Goal: Transaction & Acquisition: Purchase product/service

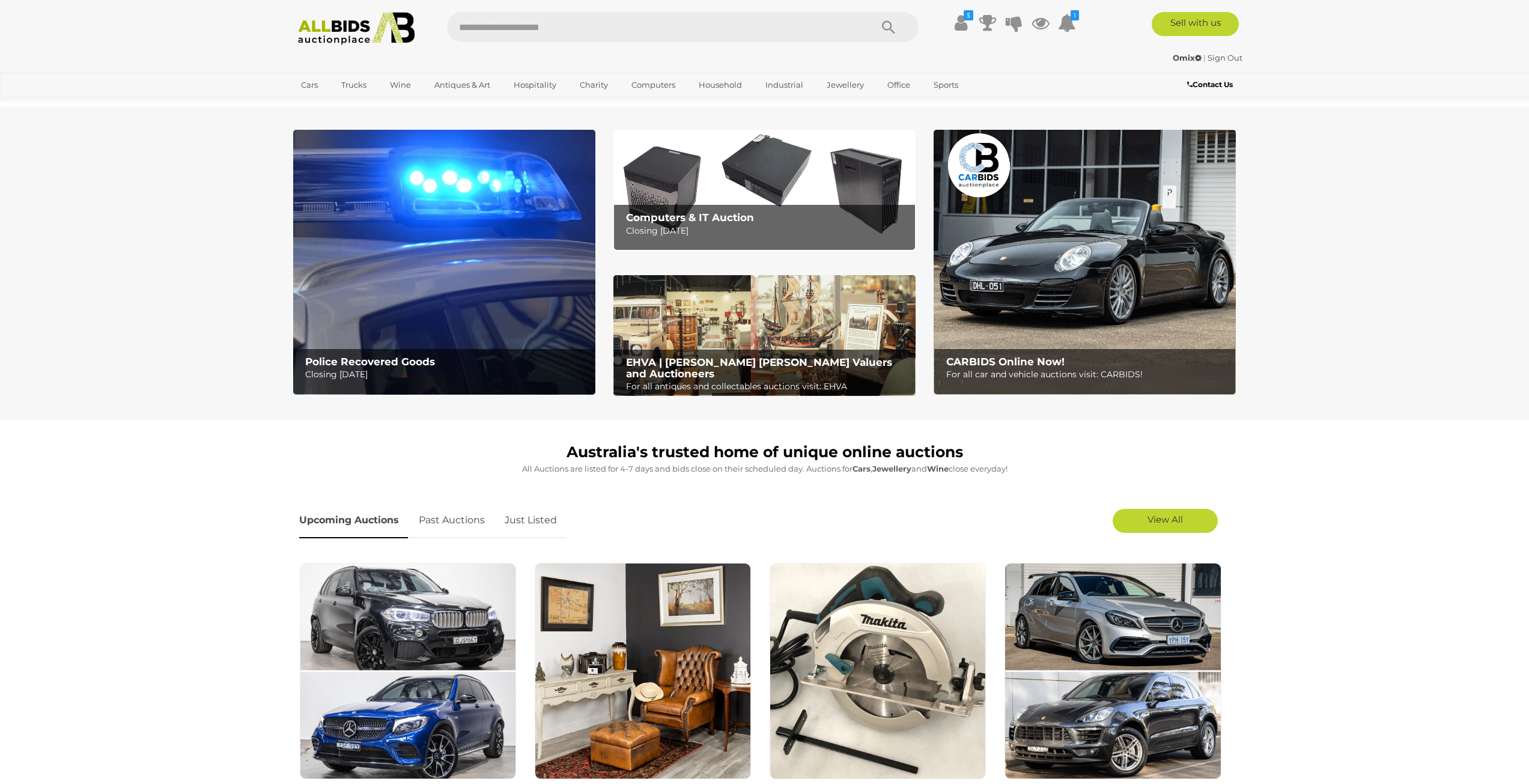
click at [359, 167] on img at bounding box center [444, 262] width 303 height 265
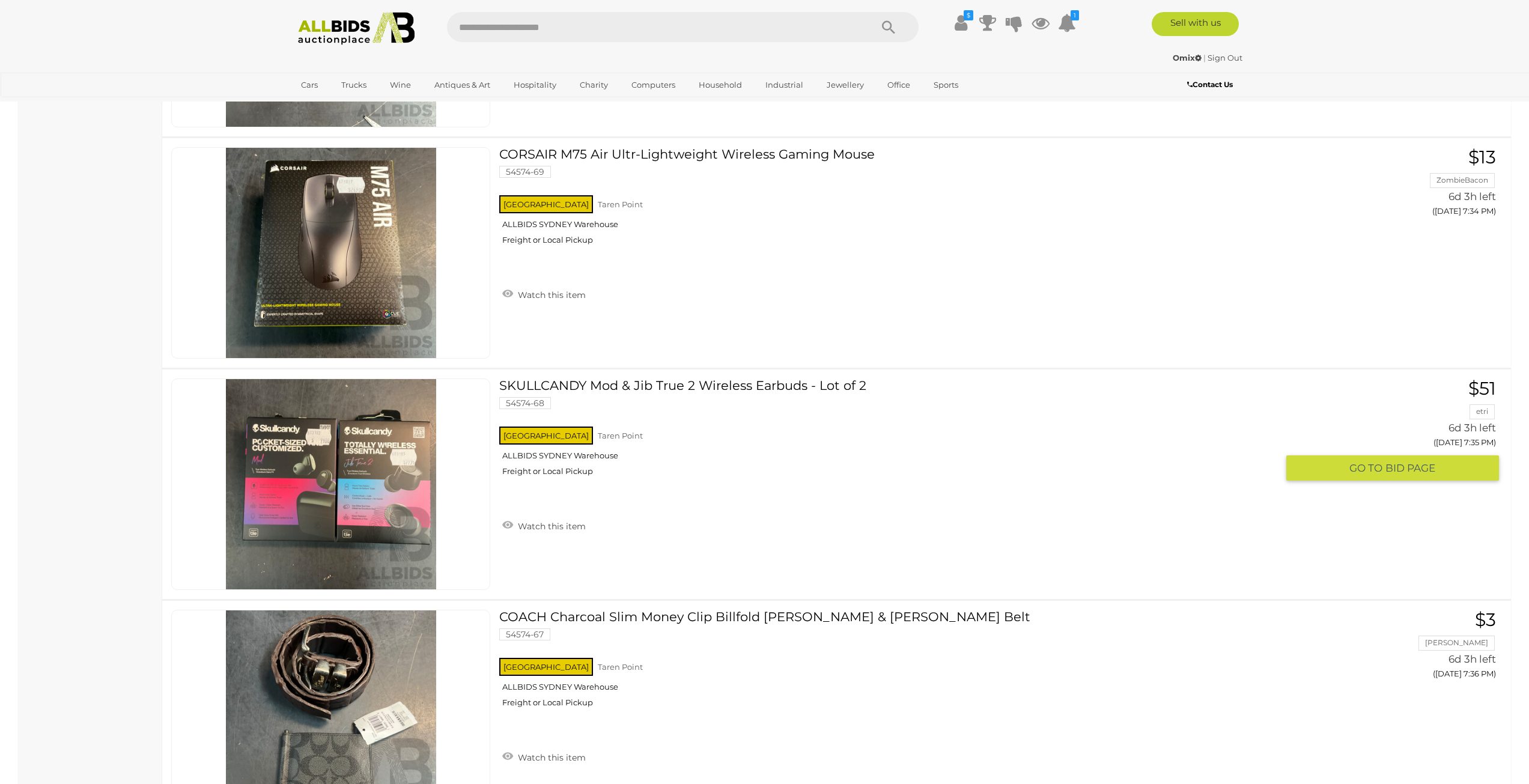
scroll to position [8166, 0]
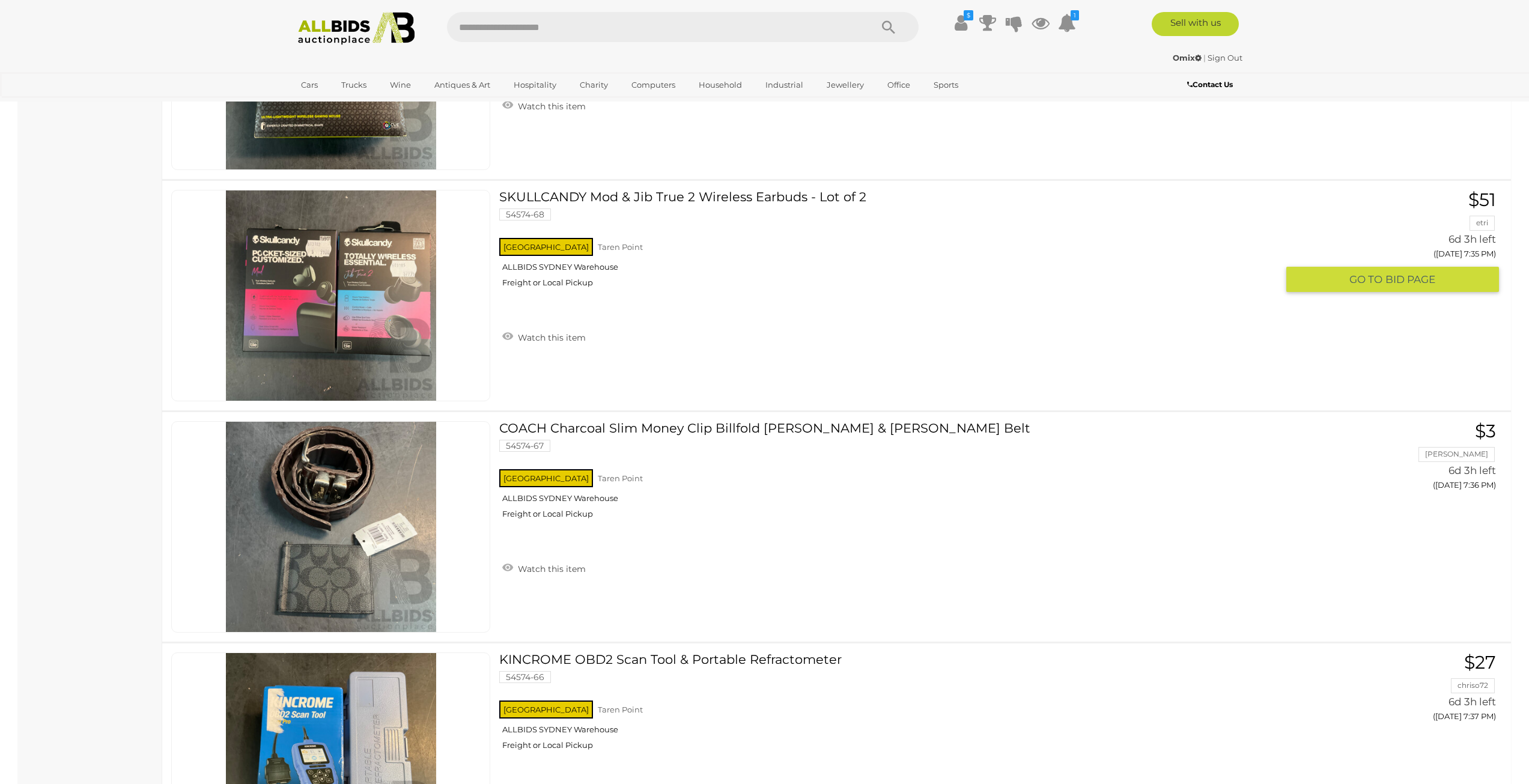
click at [536, 208] on link "SKULLCANDY Mod & Jib True 2 Wireless Earbuds - Lot of 2 54574-68 NSW Taren Point" at bounding box center [893, 243] width 769 height 107
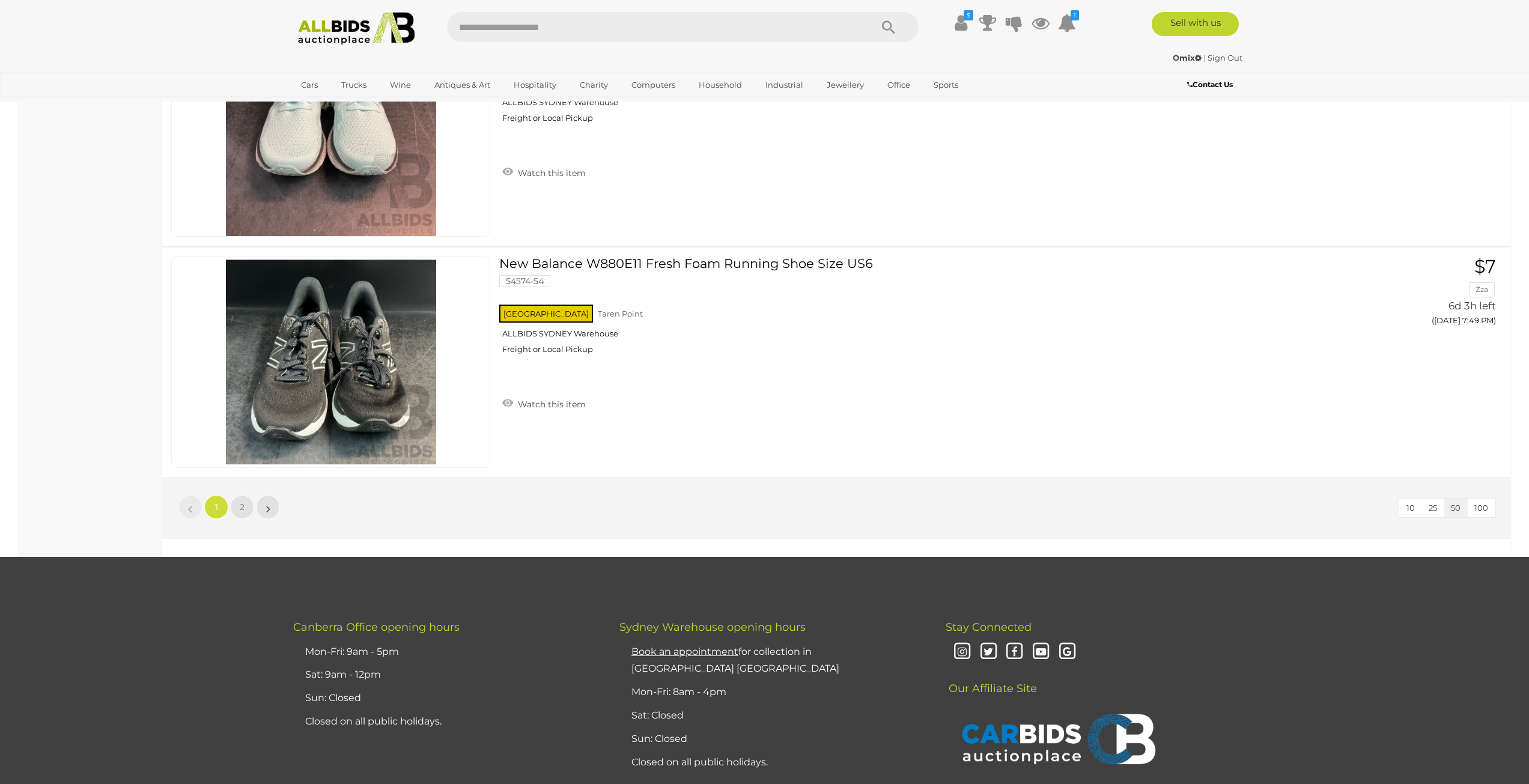
scroll to position [11406, 0]
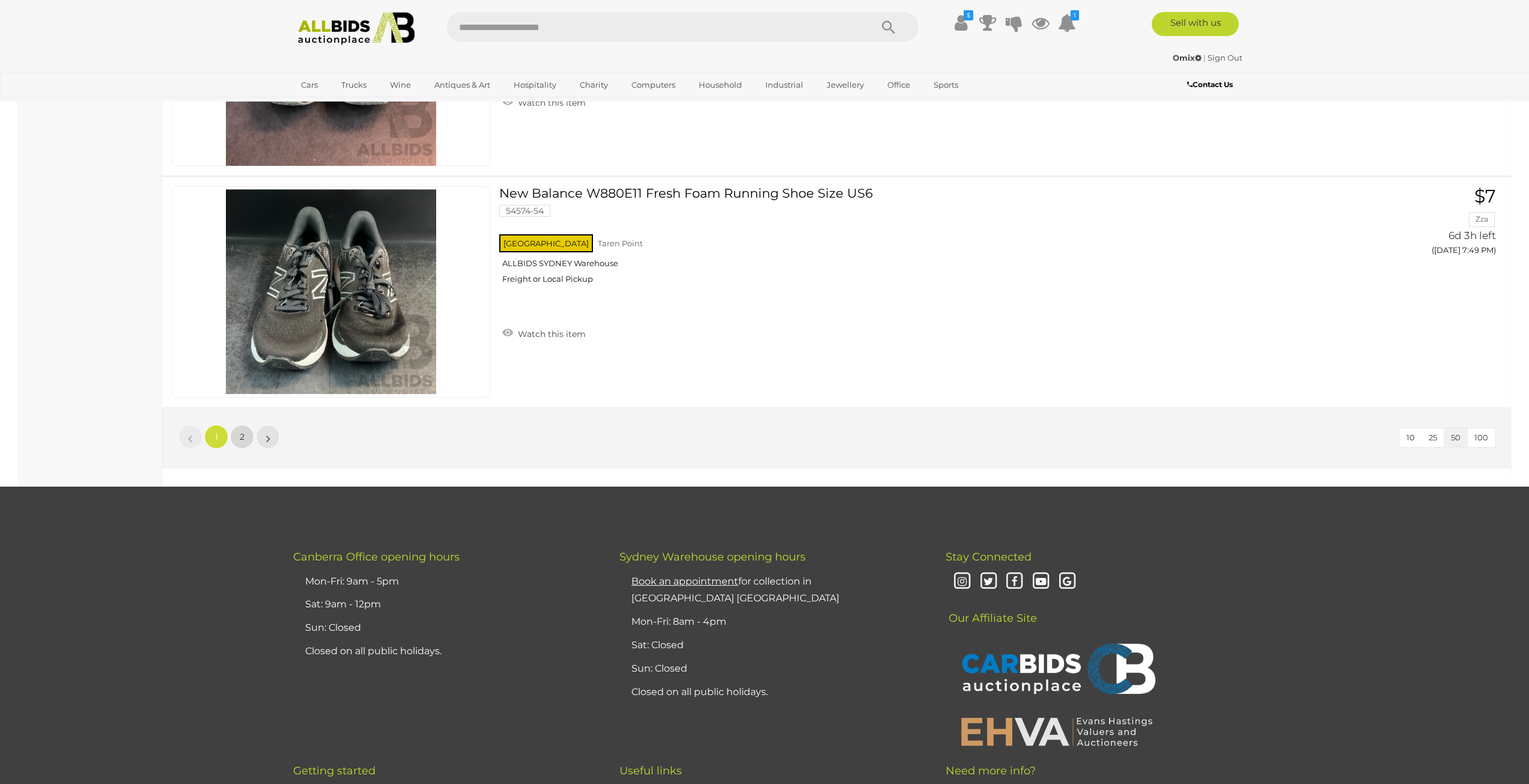
click at [239, 432] on link "2" at bounding box center [241, 436] width 24 height 24
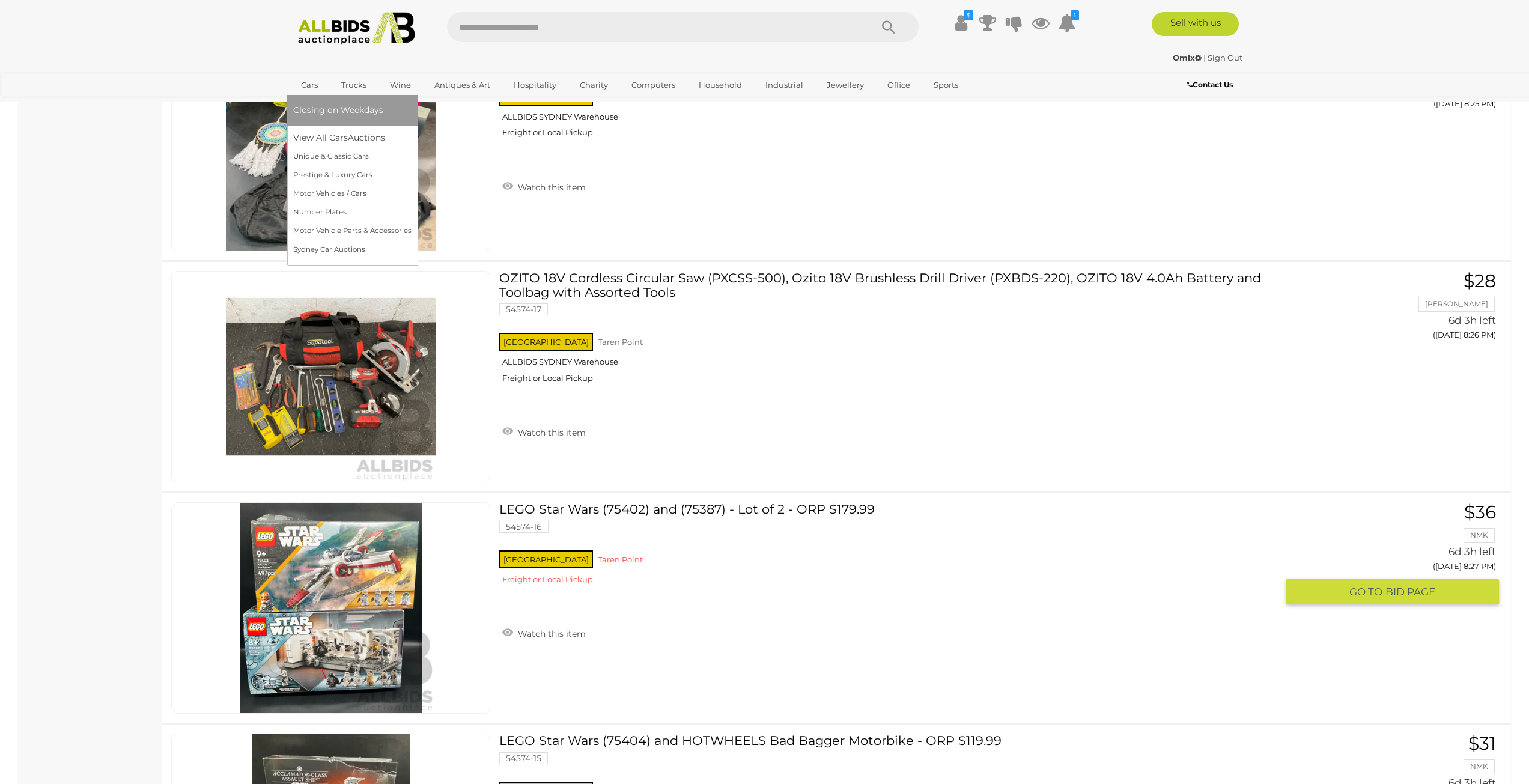
scroll to position [9681, 0]
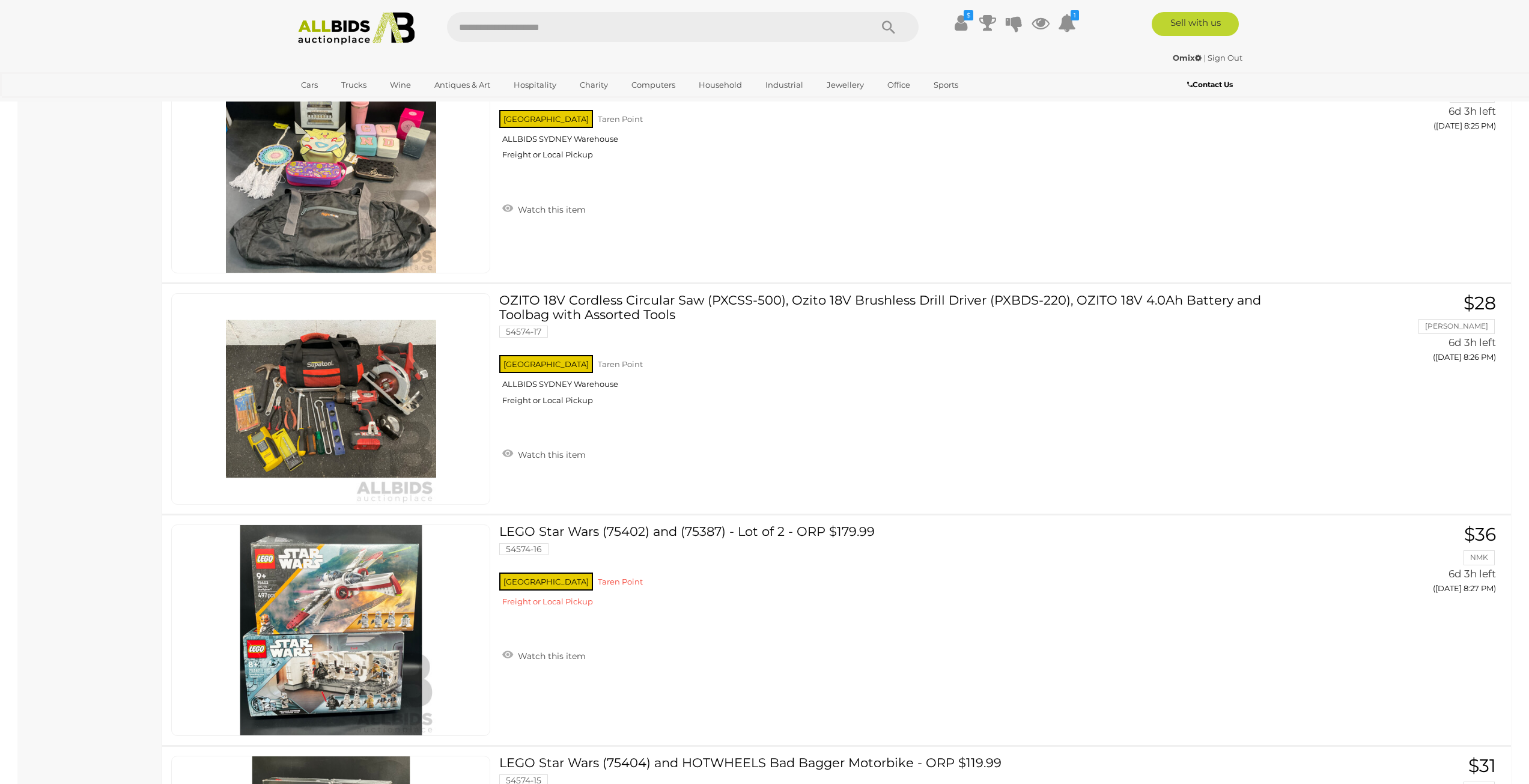
click at [332, 27] on img at bounding box center [356, 28] width 130 height 33
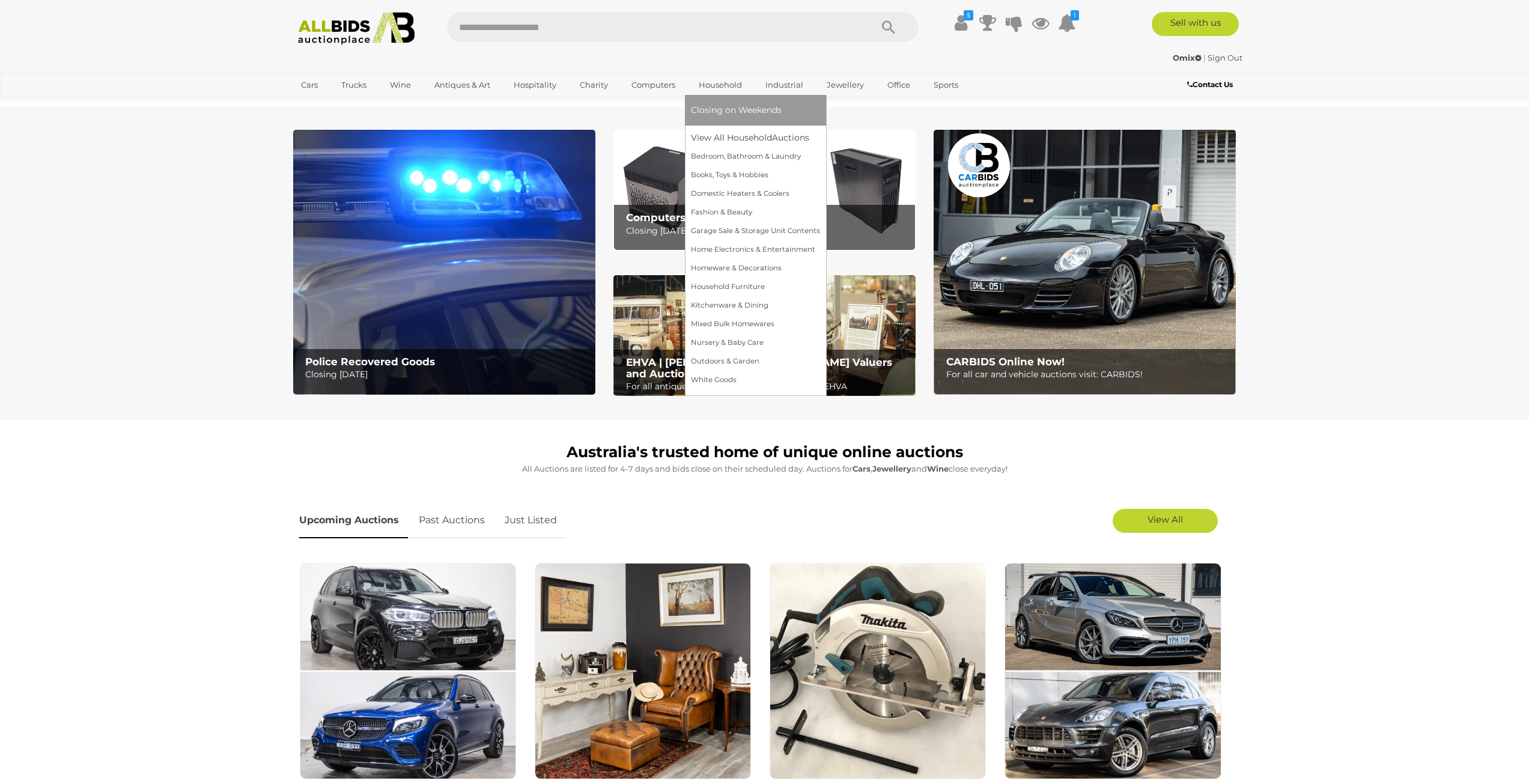
click at [722, 105] on span "Closing on Weekends" at bounding box center [737, 110] width 91 height 11
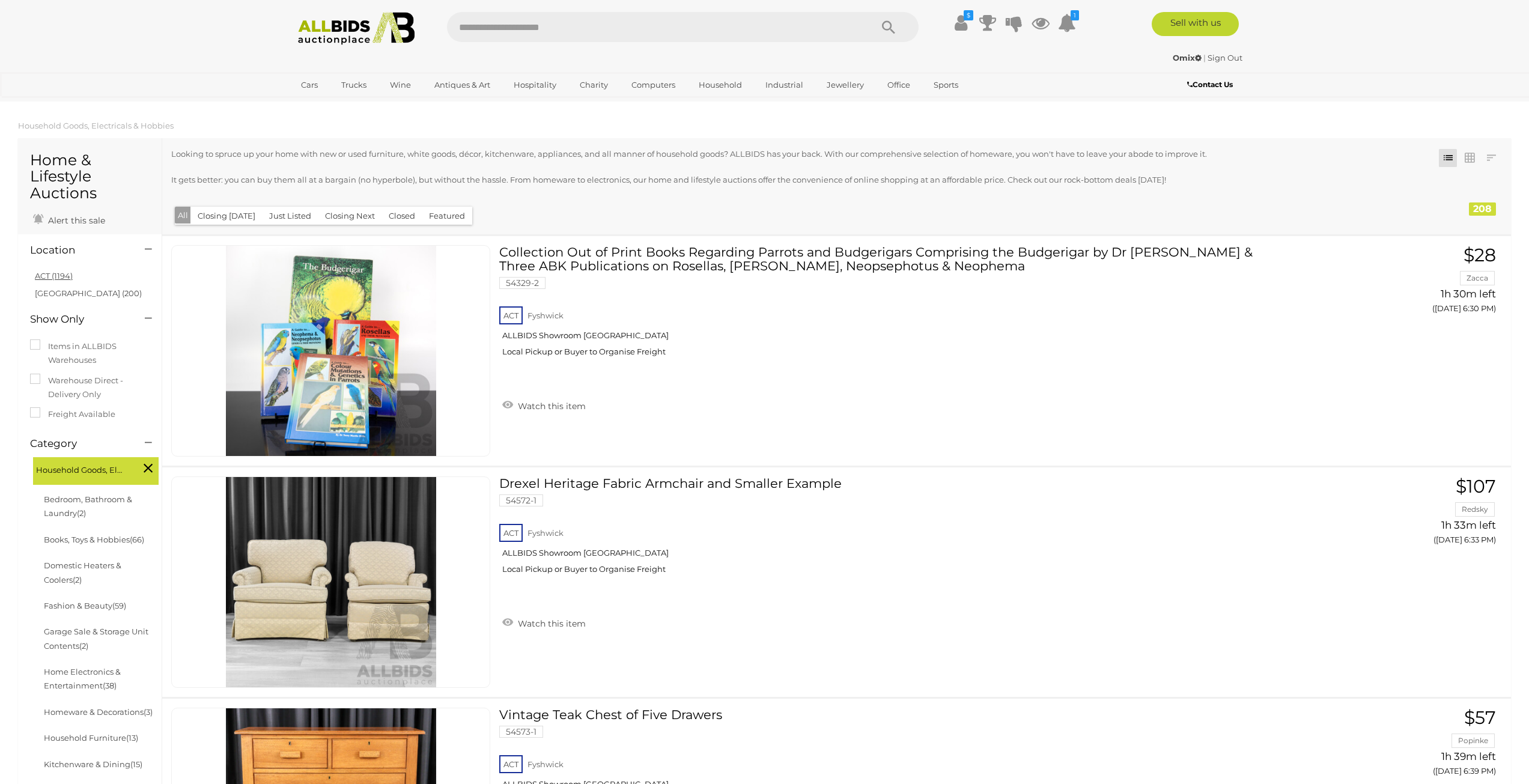
click at [56, 278] on link "ACT (1194)" at bounding box center [53, 275] width 38 height 10
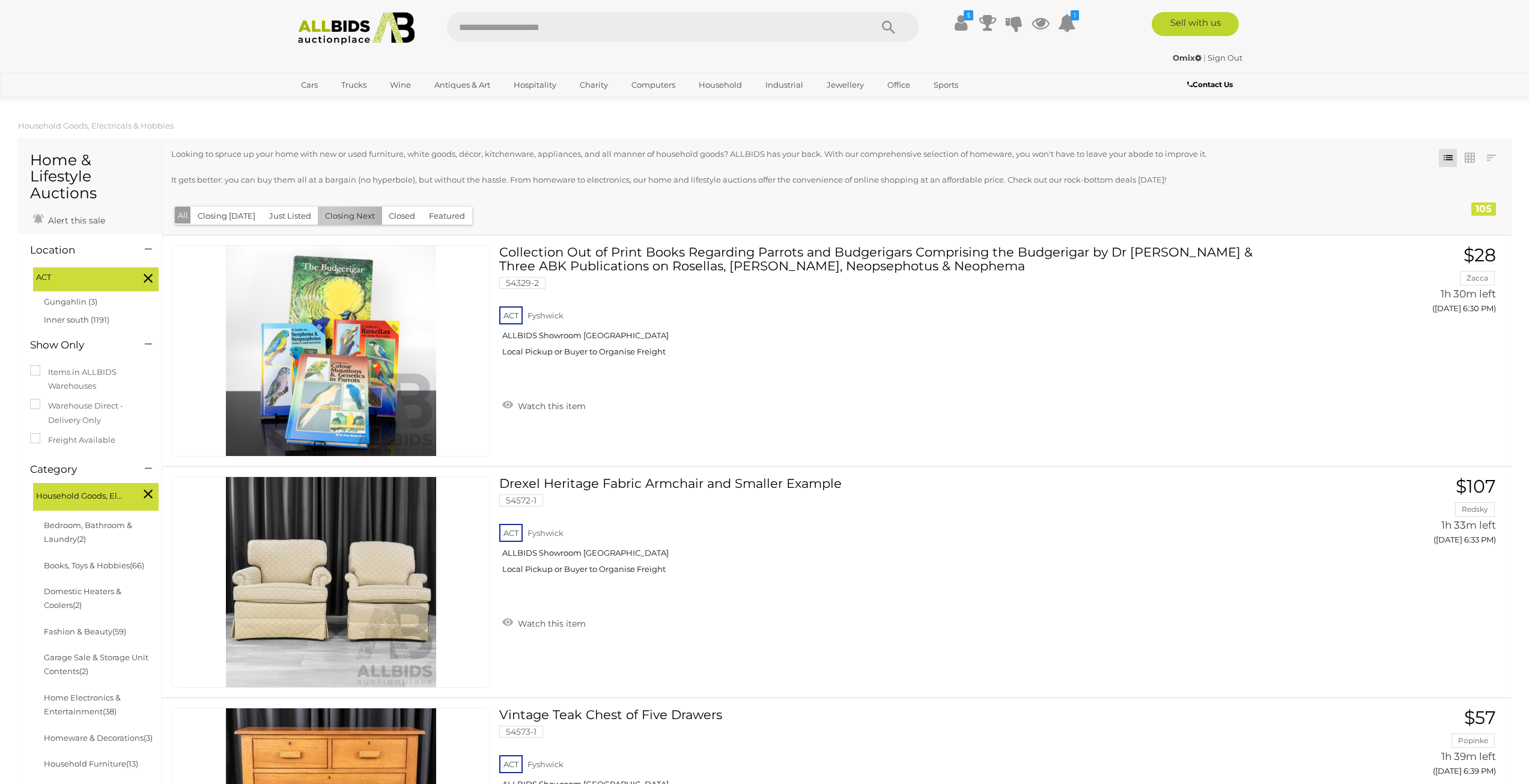
click at [330, 217] on button "Closing Next" at bounding box center [350, 216] width 64 height 19
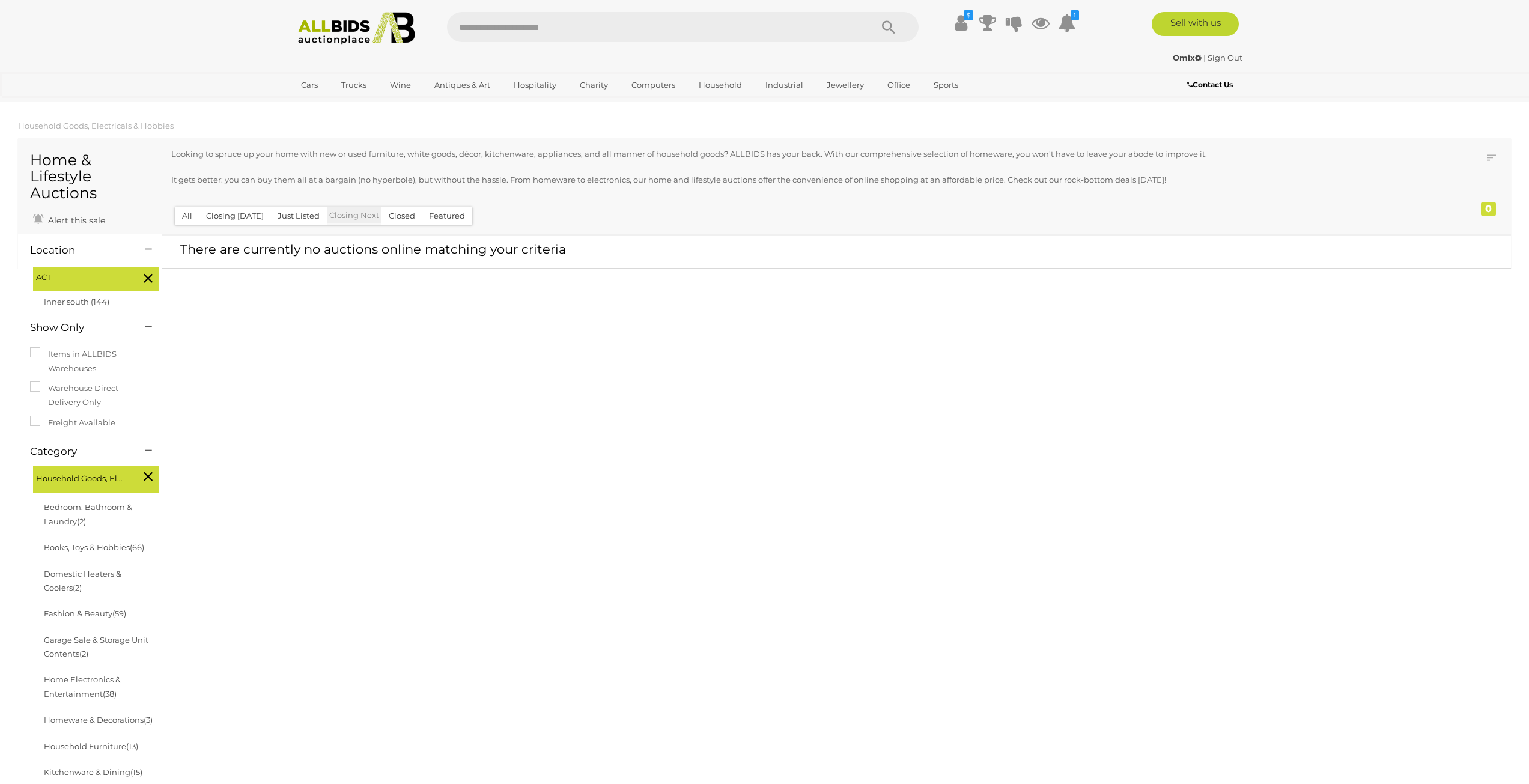
click at [311, 209] on button "Just Listed" at bounding box center [299, 216] width 57 height 19
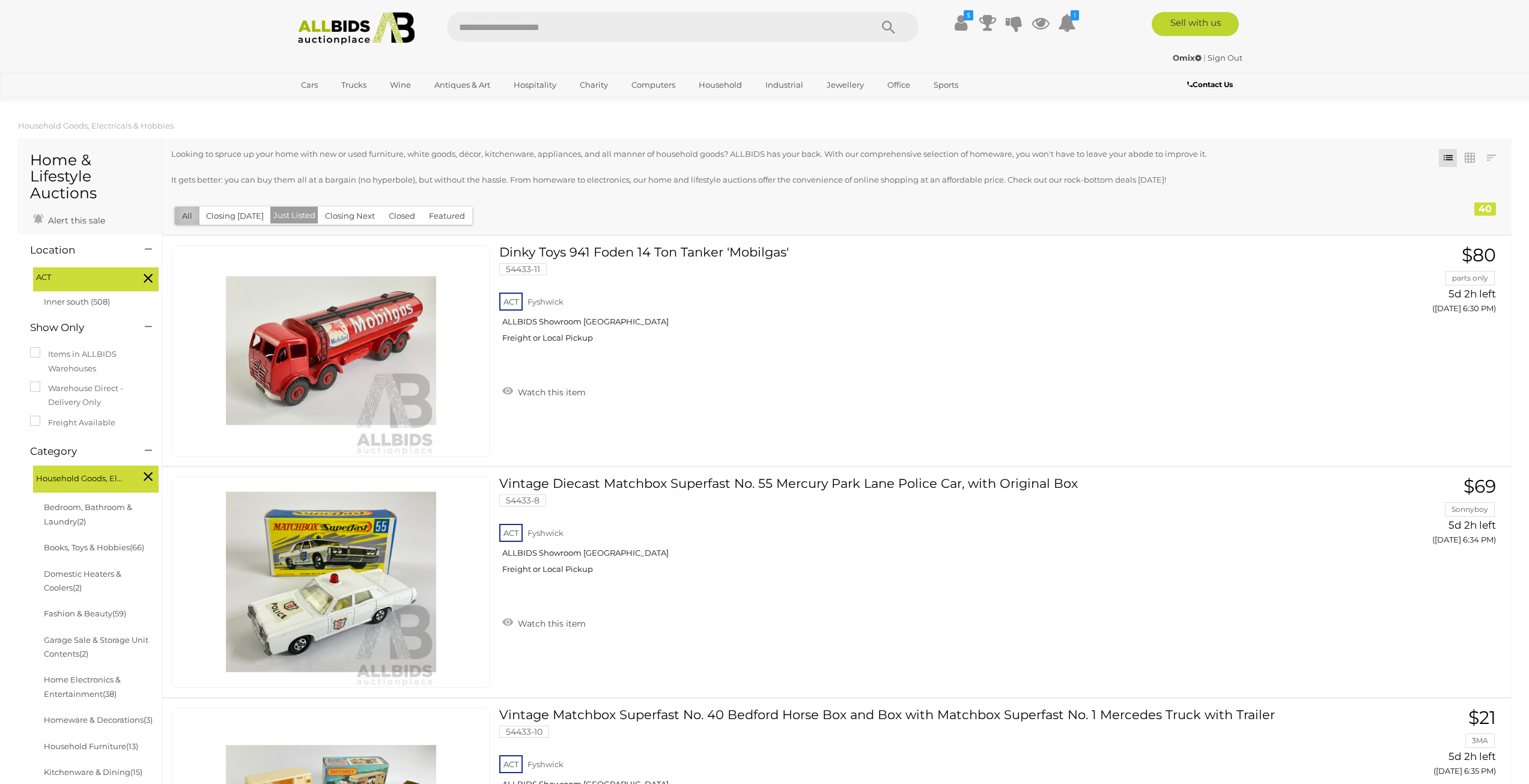
click at [188, 215] on button "All" at bounding box center [187, 216] width 25 height 19
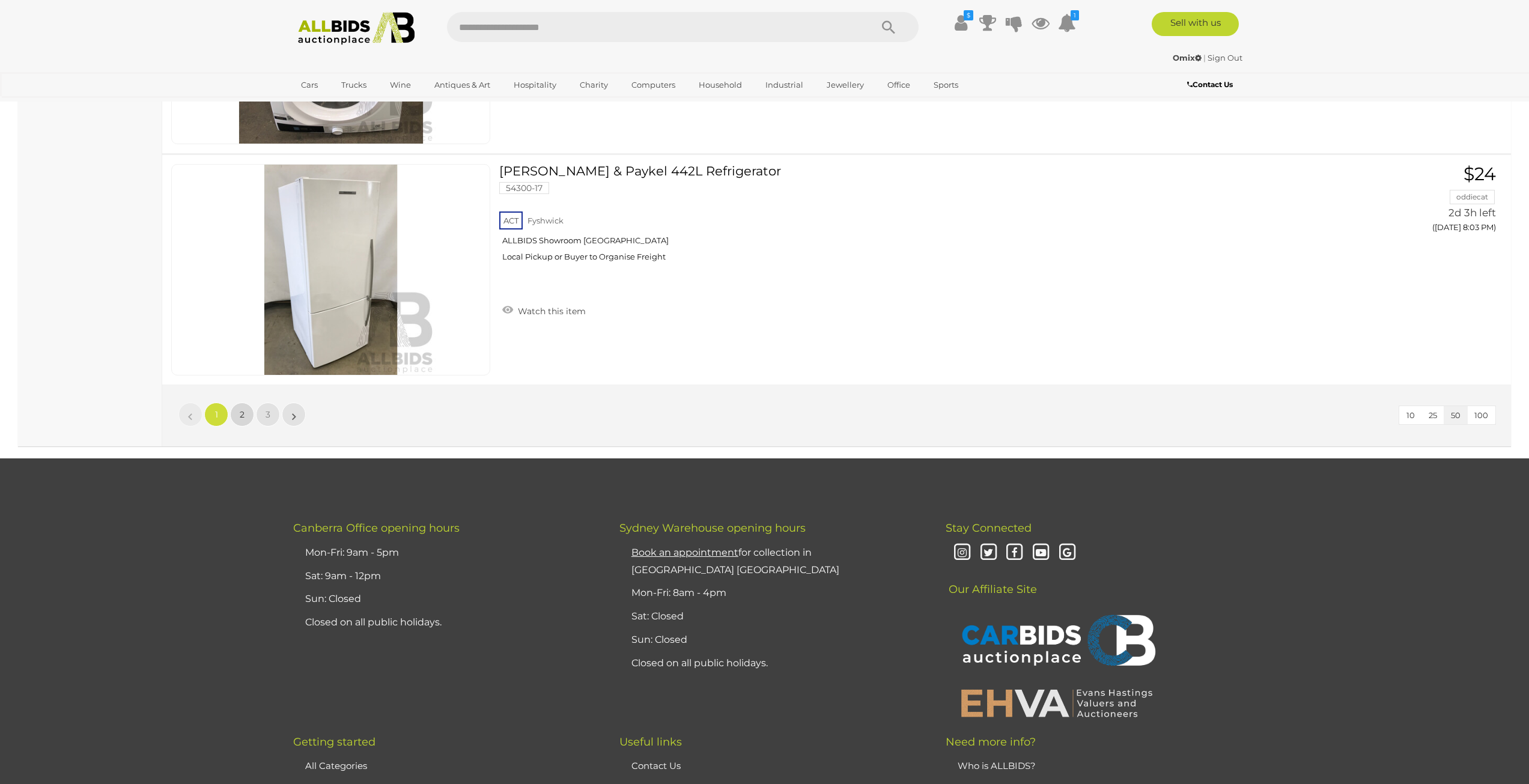
click at [243, 419] on span "2" at bounding box center [241, 414] width 4 height 11
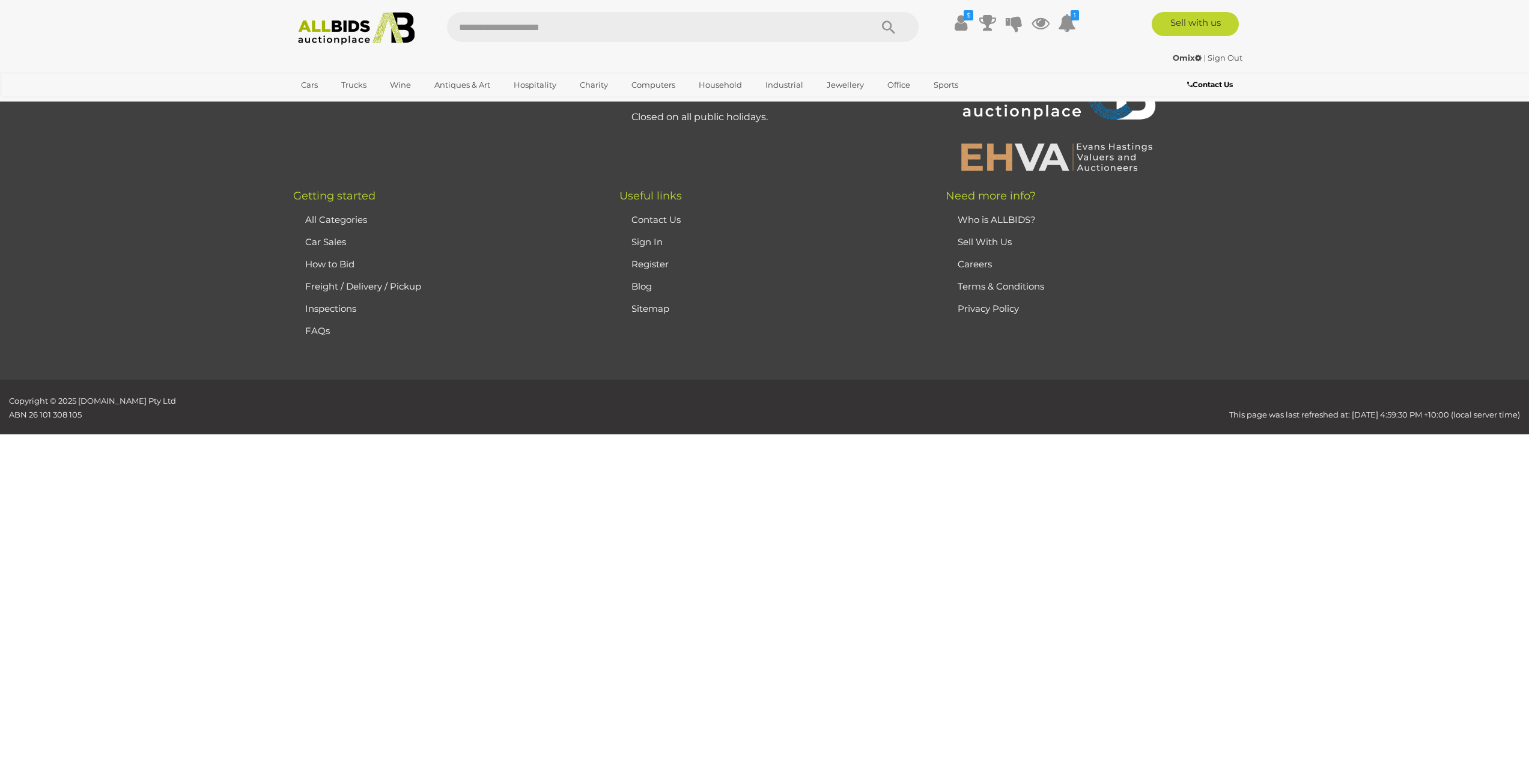
scroll to position [114, 0]
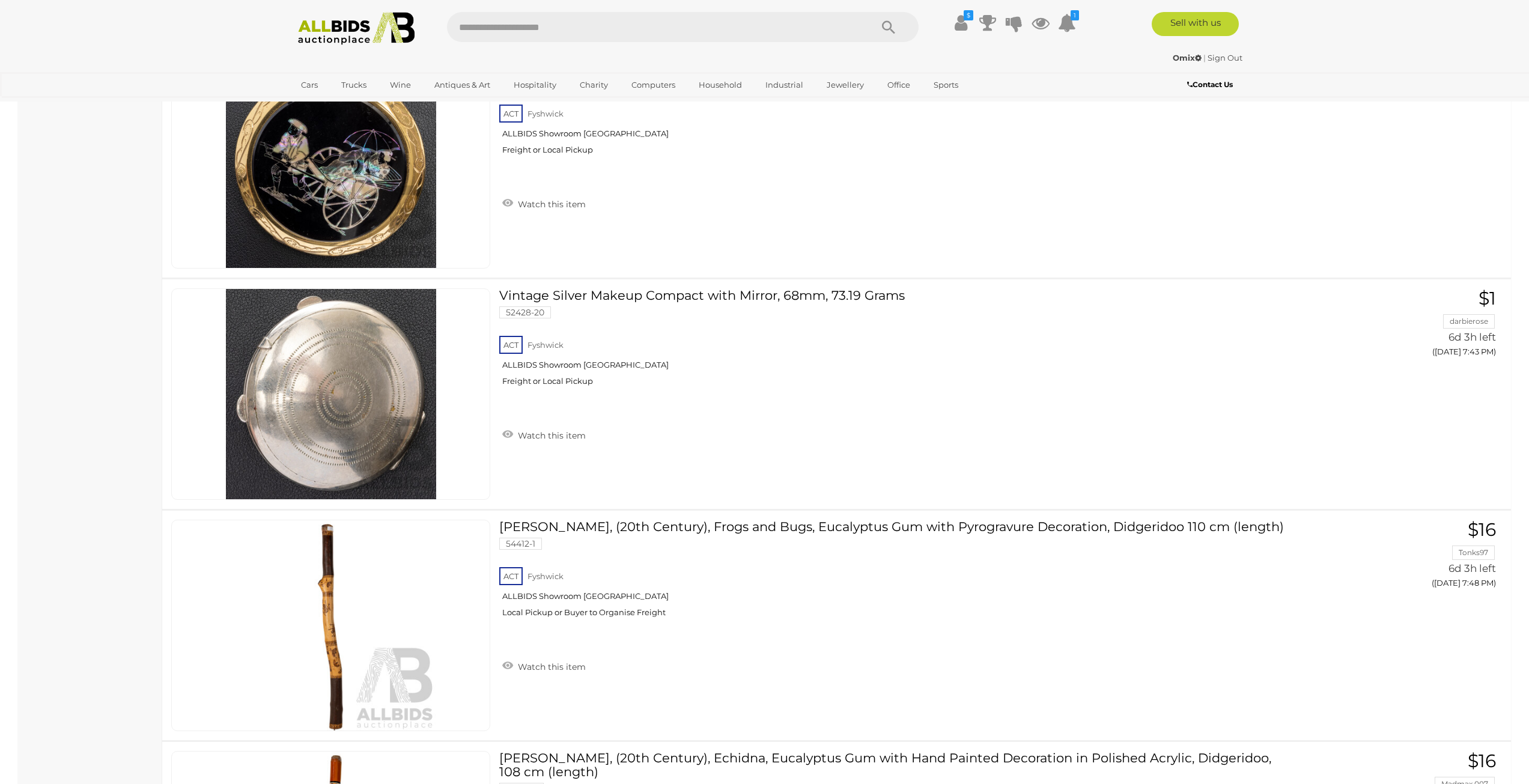
scroll to position [11223, 0]
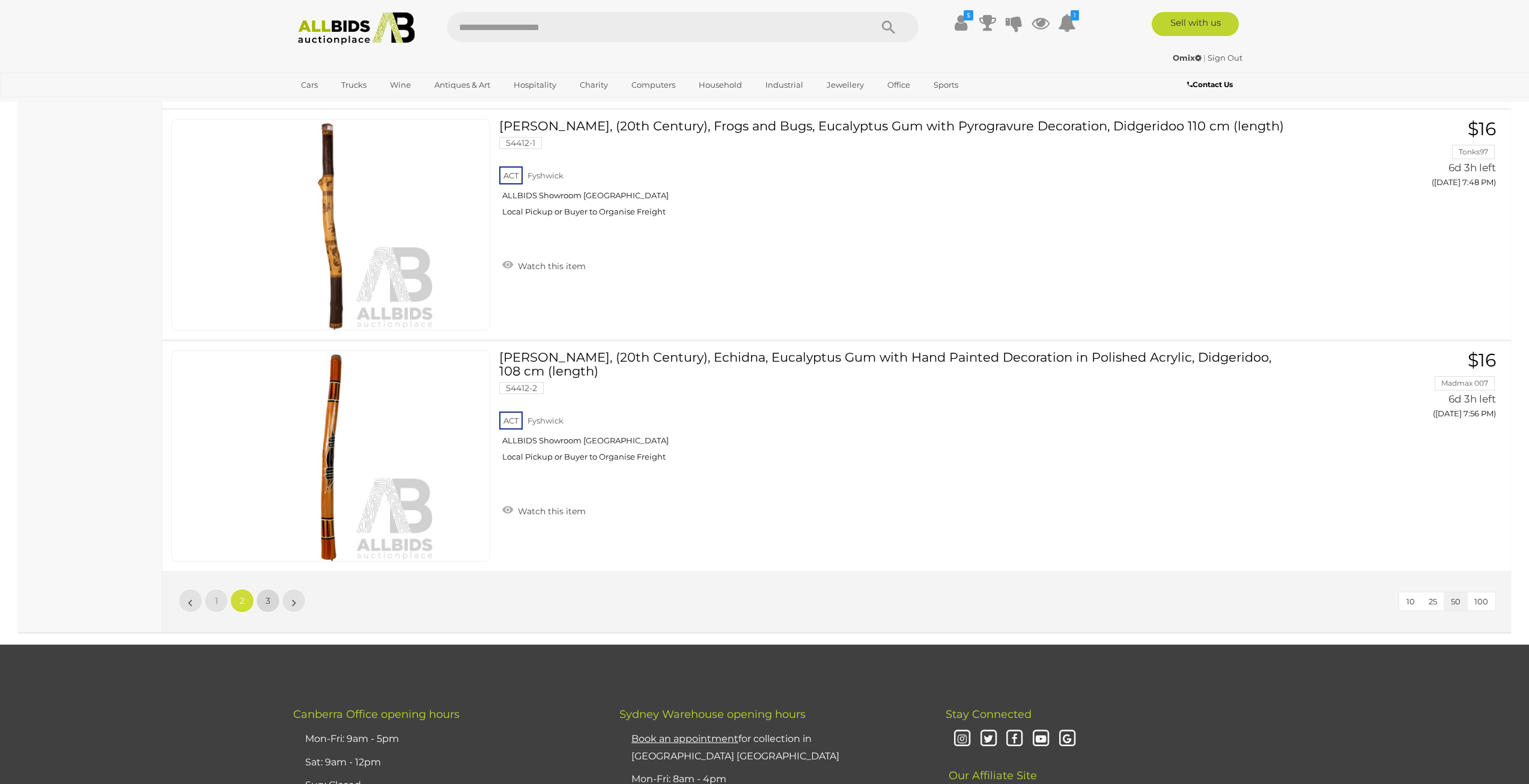
click at [267, 601] on span "3" at bounding box center [267, 600] width 4 height 11
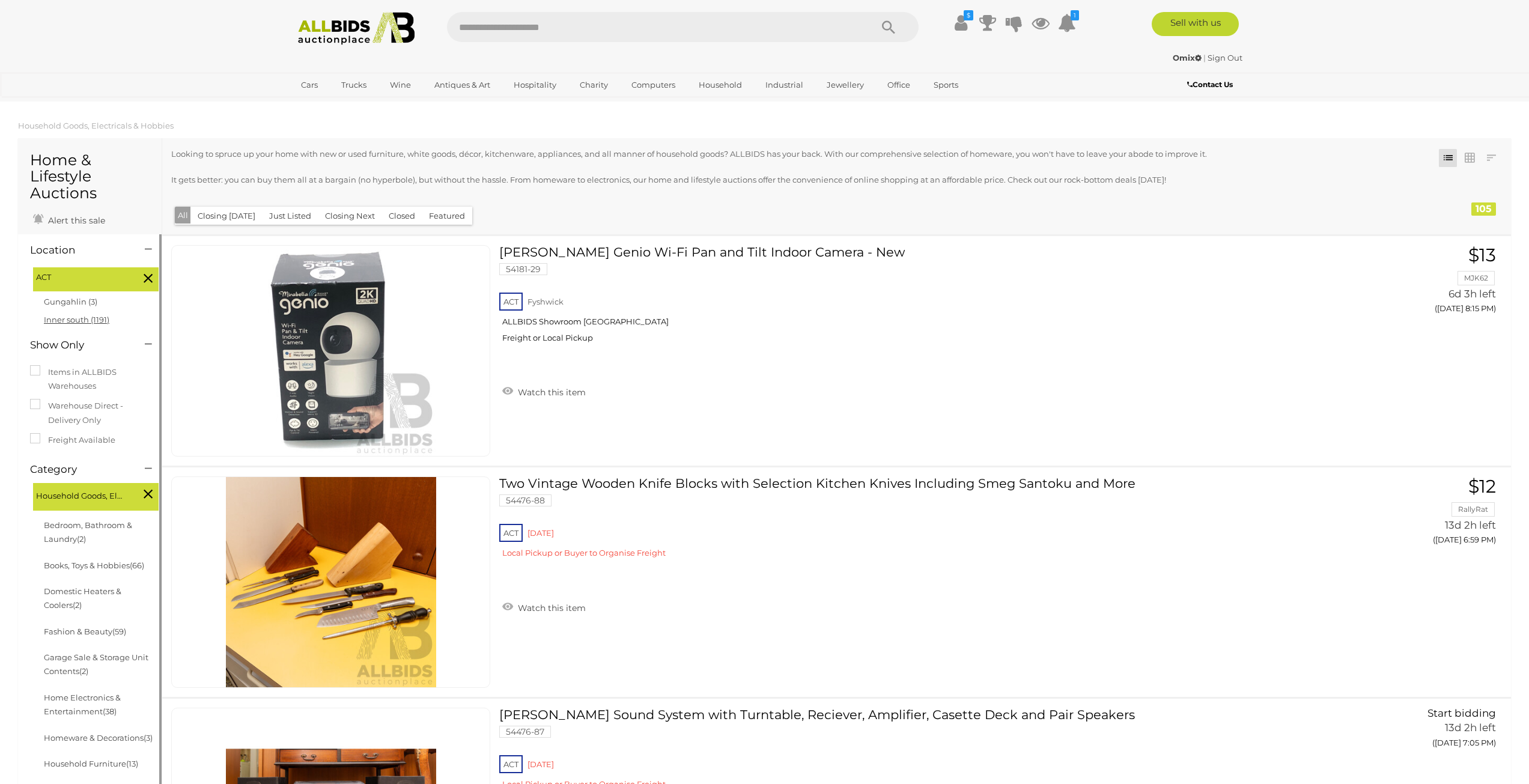
click at [82, 319] on link "Inner south (1191)" at bounding box center [76, 319] width 66 height 10
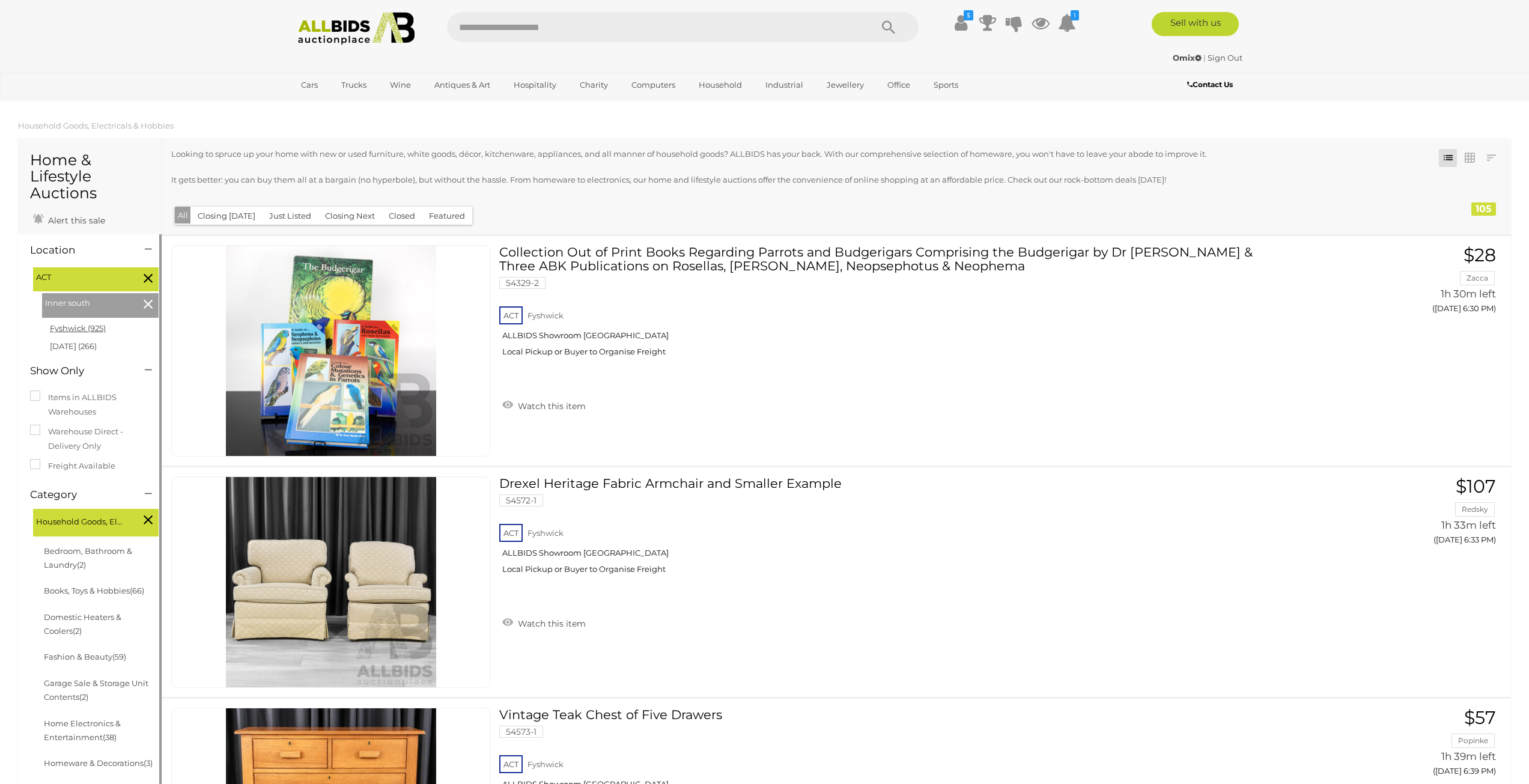
click at [96, 330] on link "Fyshwick (925)" at bounding box center [77, 327] width 56 height 10
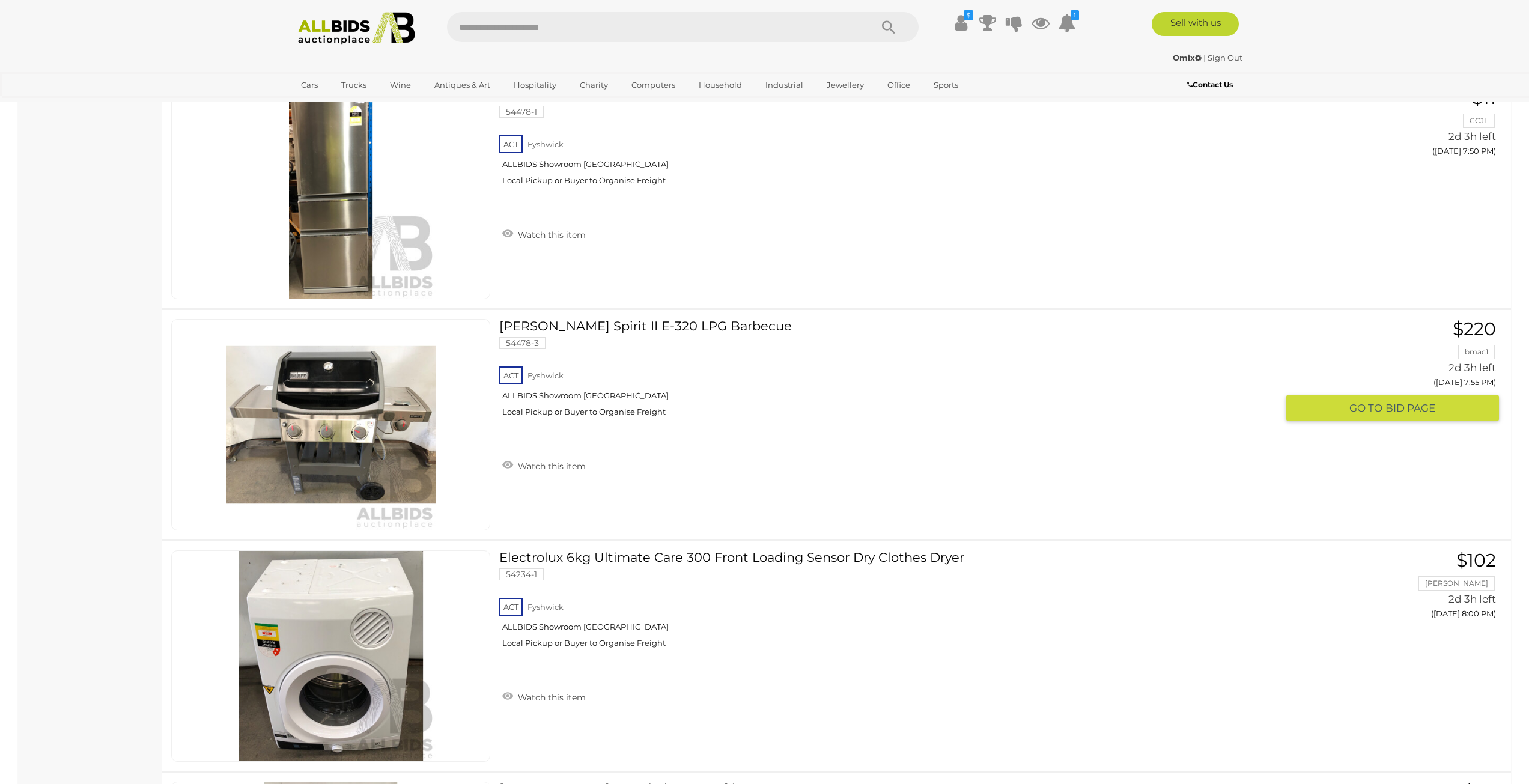
scroll to position [10734, 0]
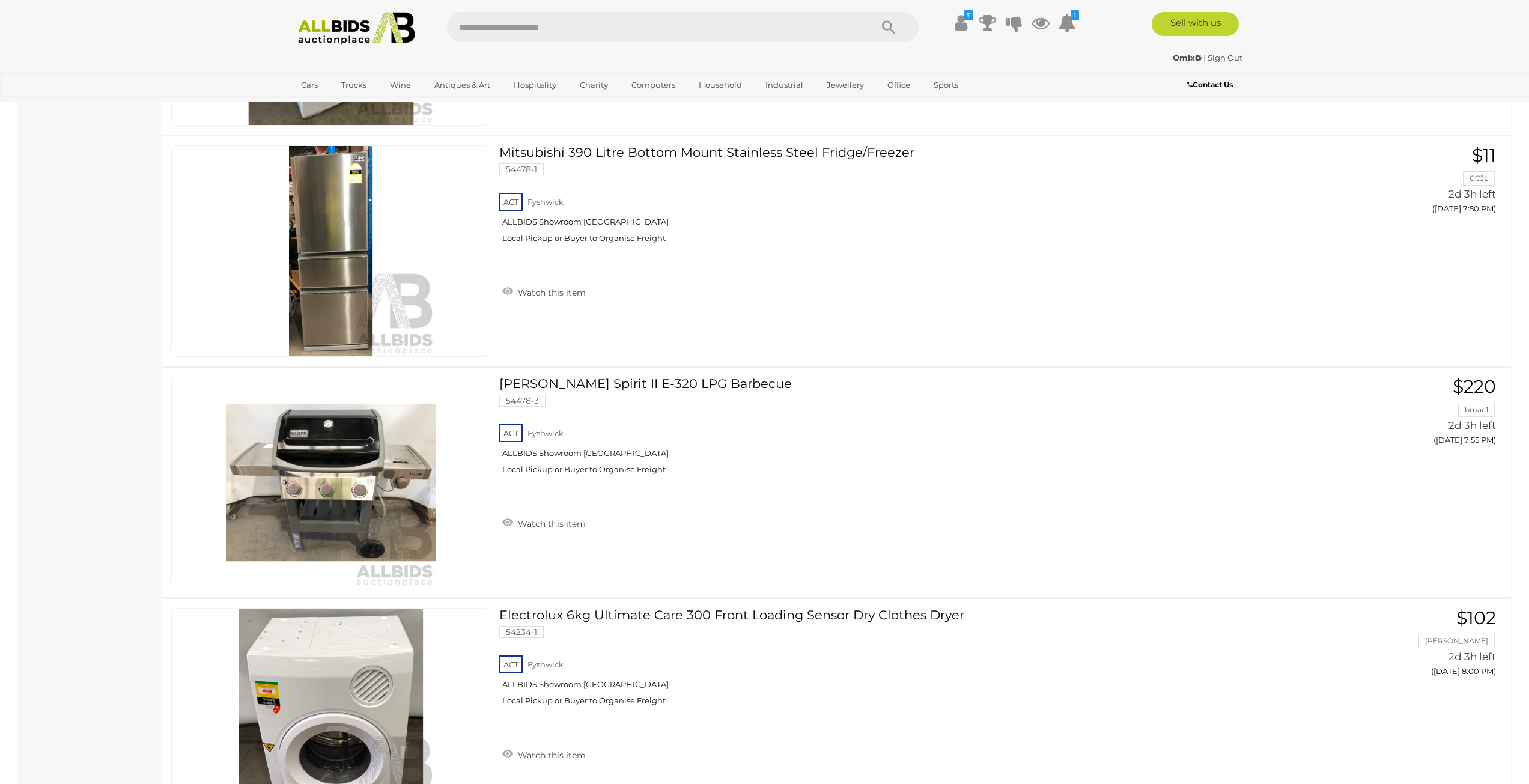
click at [371, 27] on img at bounding box center [356, 28] width 130 height 33
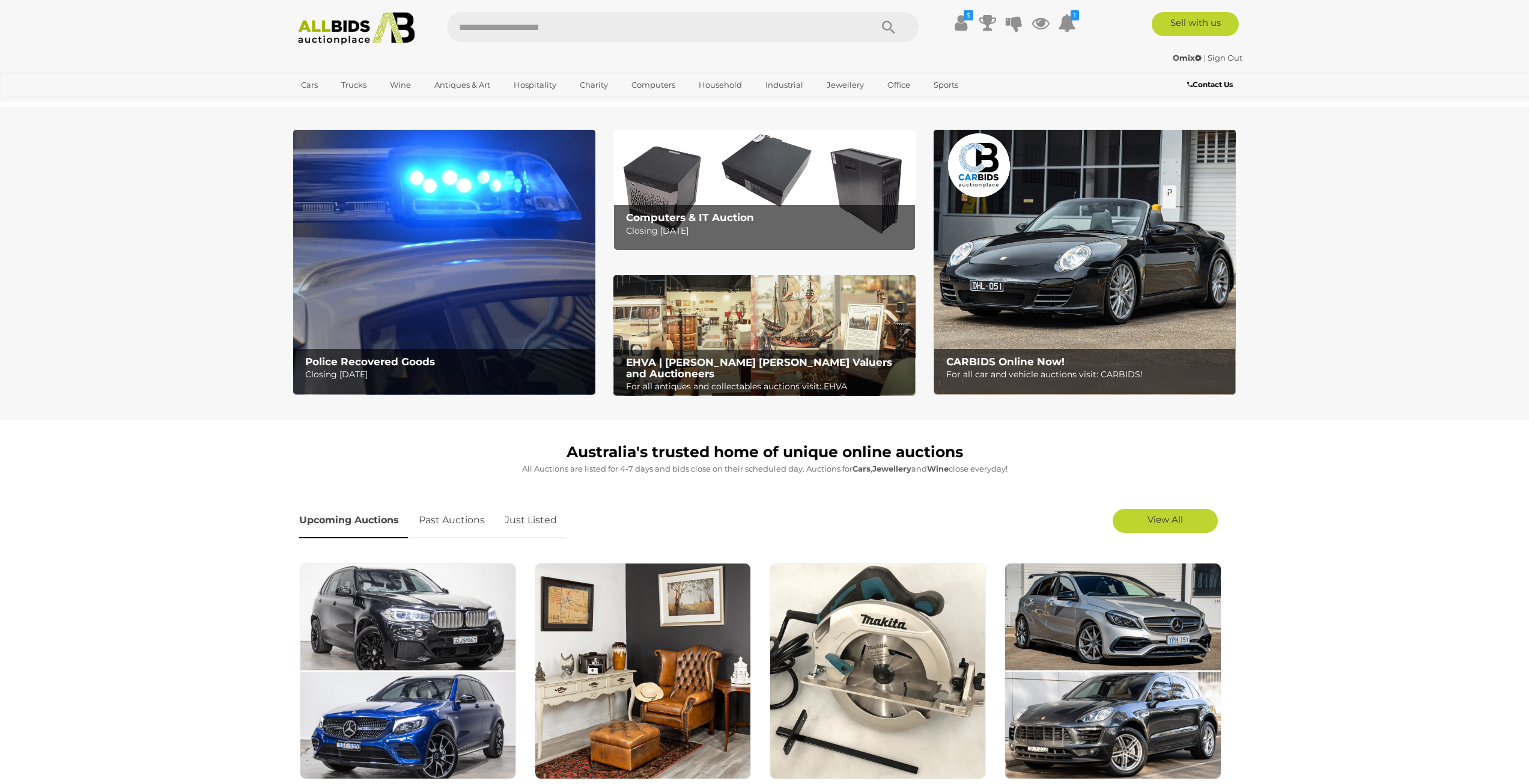
click at [690, 211] on b "Computers & IT Auction" at bounding box center [690, 217] width 128 height 12
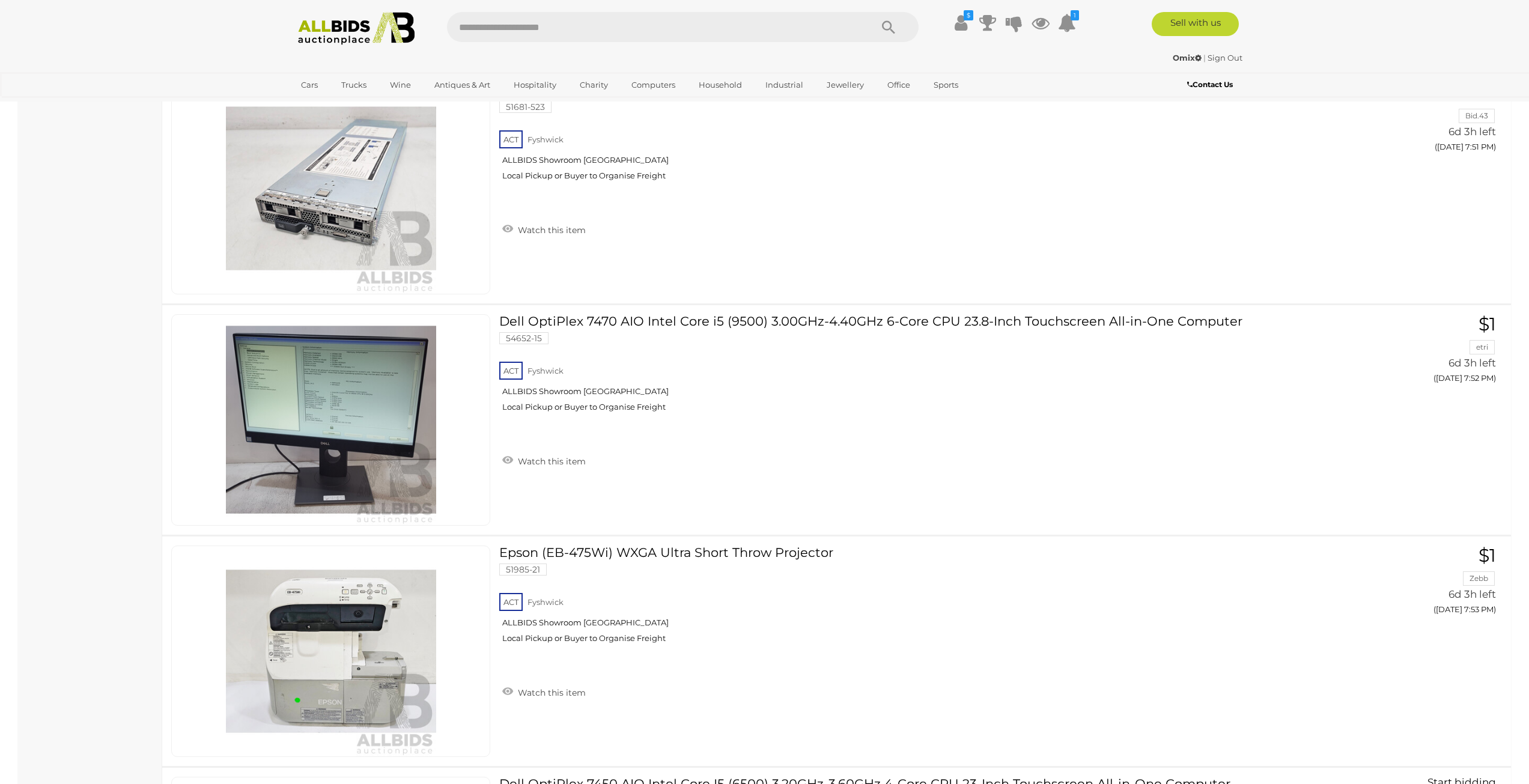
scroll to position [6905, 0]
